Goal: Task Accomplishment & Management: Use online tool/utility

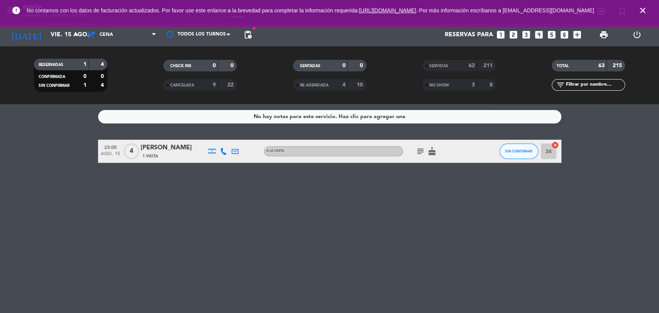
click at [641, 9] on icon "close" at bounding box center [643, 10] width 9 height 9
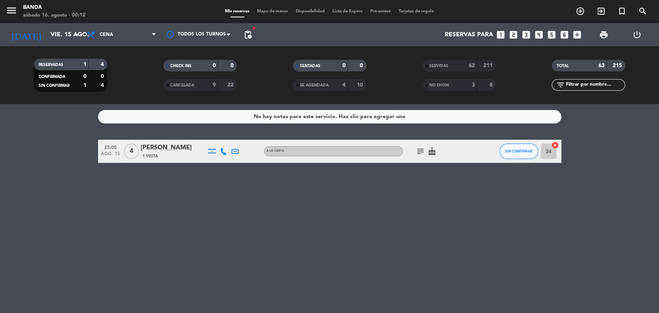
click at [432, 14] on span "Tarjetas de regalo" at bounding box center [416, 11] width 43 height 4
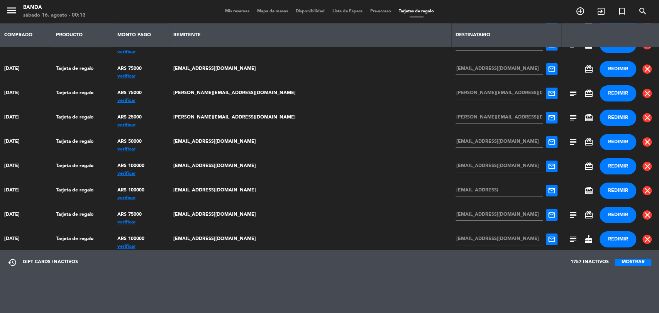
scroll to position [2442, 0]
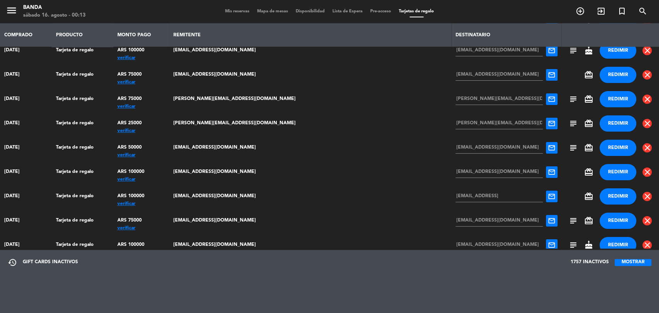
click at [628, 260] on button "MOSTRAR" at bounding box center [633, 262] width 37 height 7
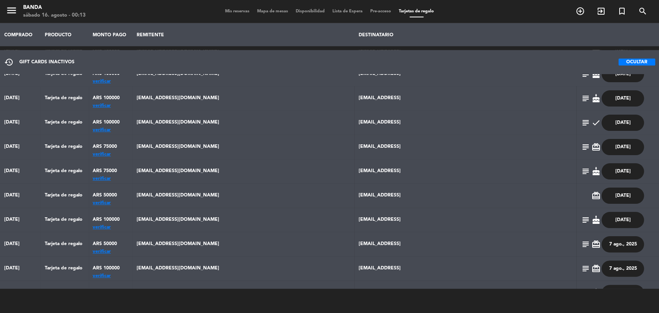
scroll to position [1557, 0]
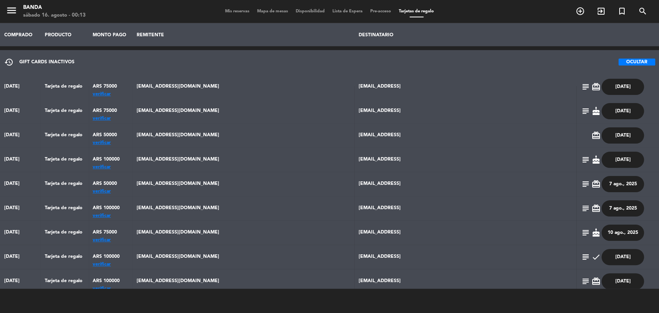
click at [636, 60] on button "OCULTAR" at bounding box center [637, 62] width 37 height 7
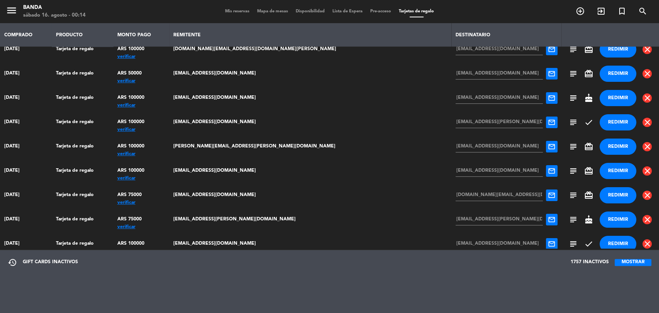
scroll to position [1471, 0]
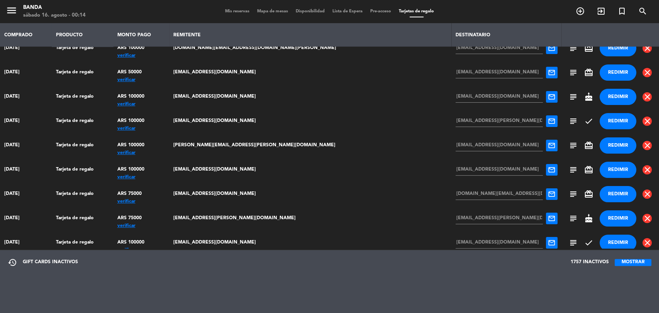
click at [164, 226] on div "verificar" at bounding box center [141, 226] width 48 height 0
click at [607, 218] on button "REDIMIR" at bounding box center [618, 219] width 37 height 16
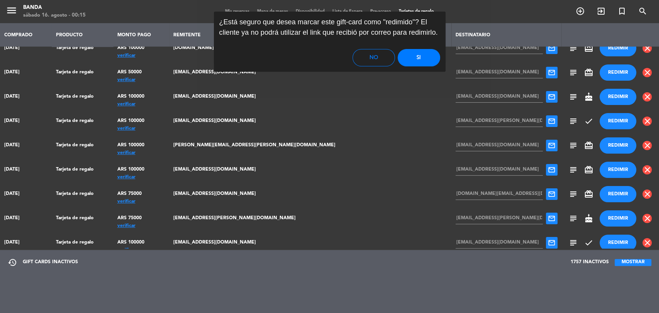
click at [417, 59] on button "Si" at bounding box center [419, 57] width 42 height 17
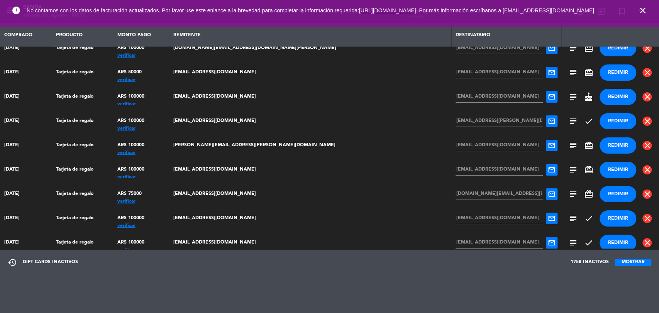
click at [644, 10] on icon "close" at bounding box center [643, 10] width 9 height 9
